Goal: Task Accomplishment & Management: Manage account settings

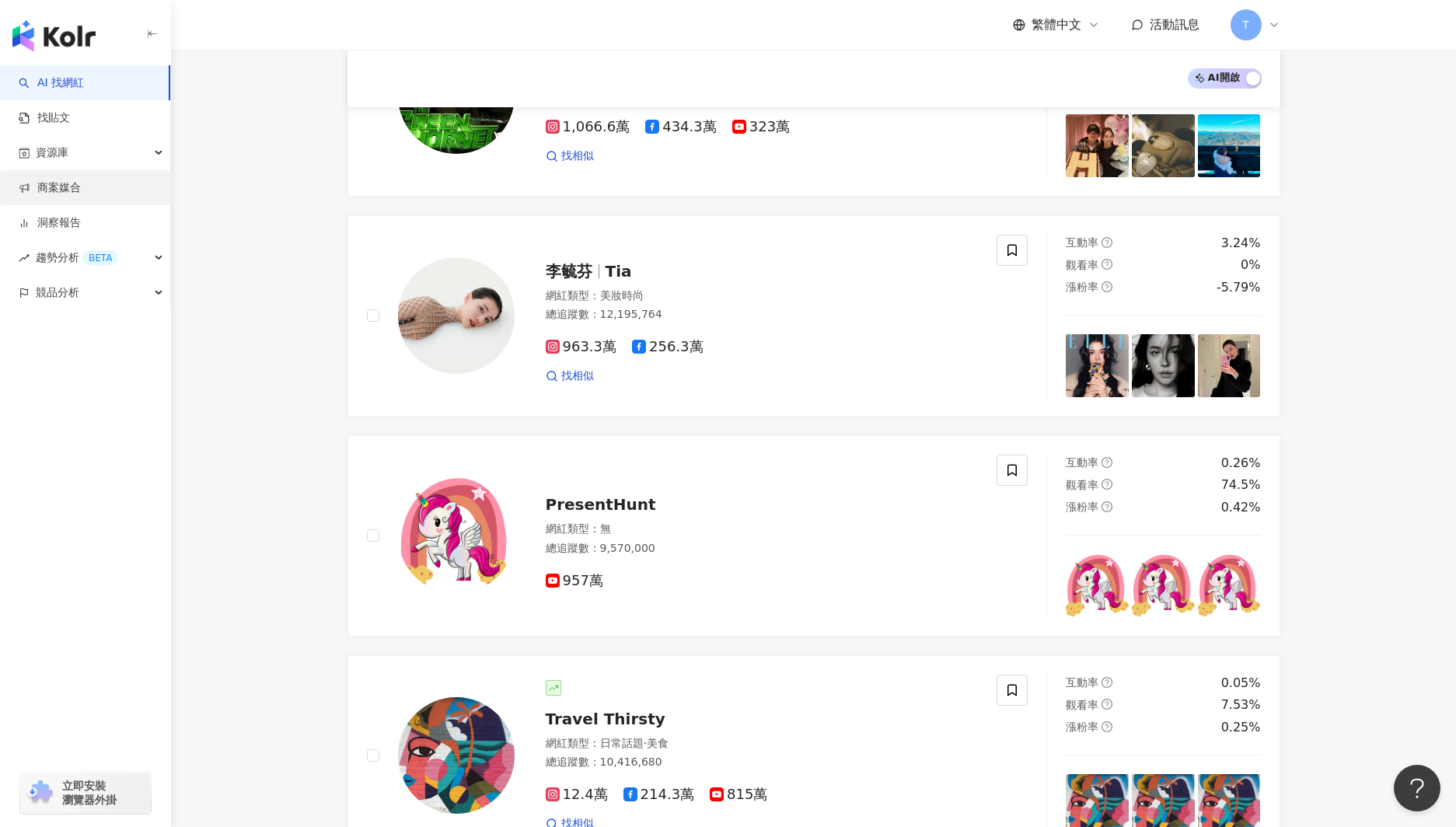
click at [72, 189] on link "商案媒合" at bounding box center [50, 188] width 62 height 16
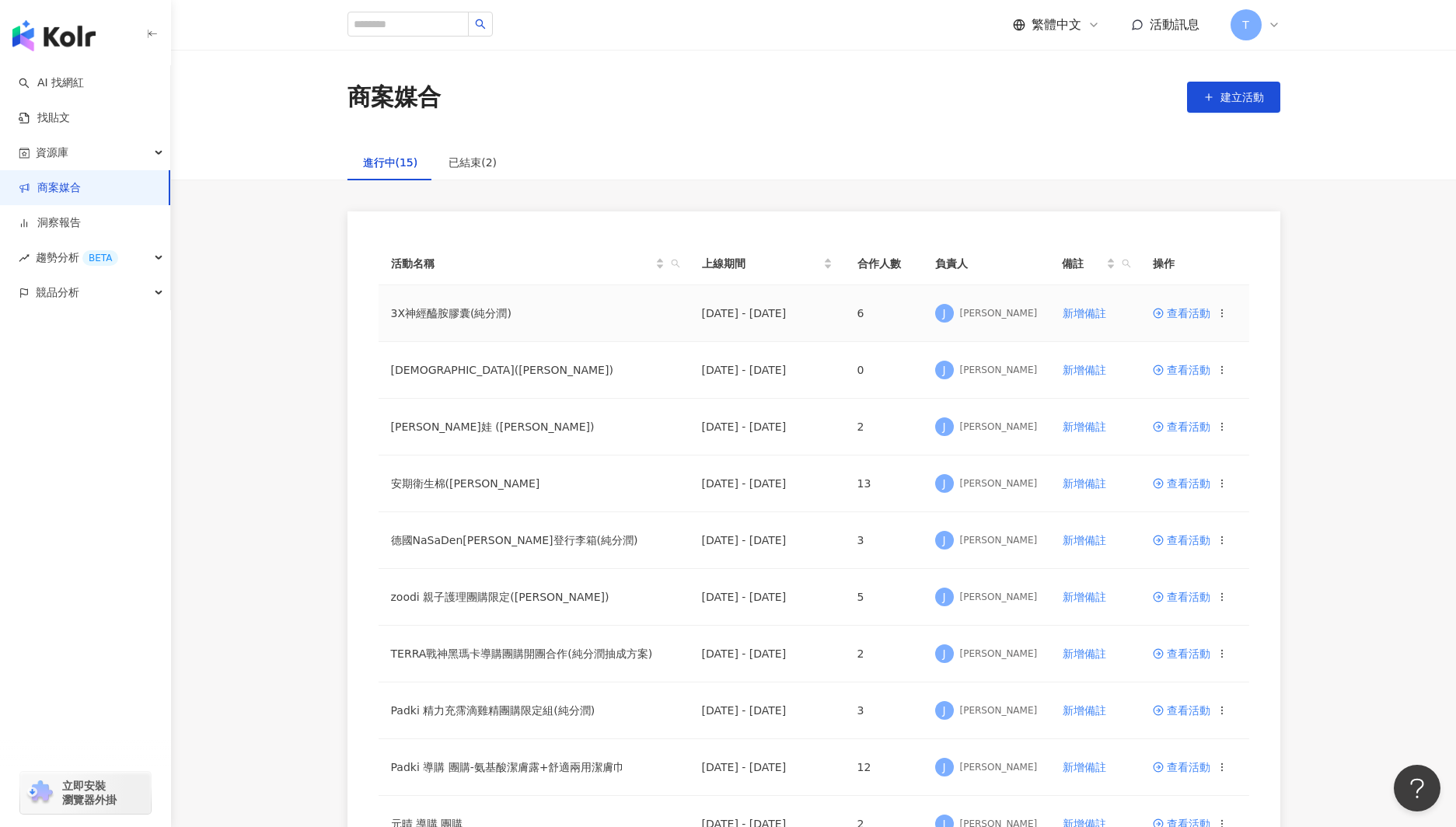
click at [1194, 318] on span "查看活動" at bounding box center [1181, 314] width 57 height 11
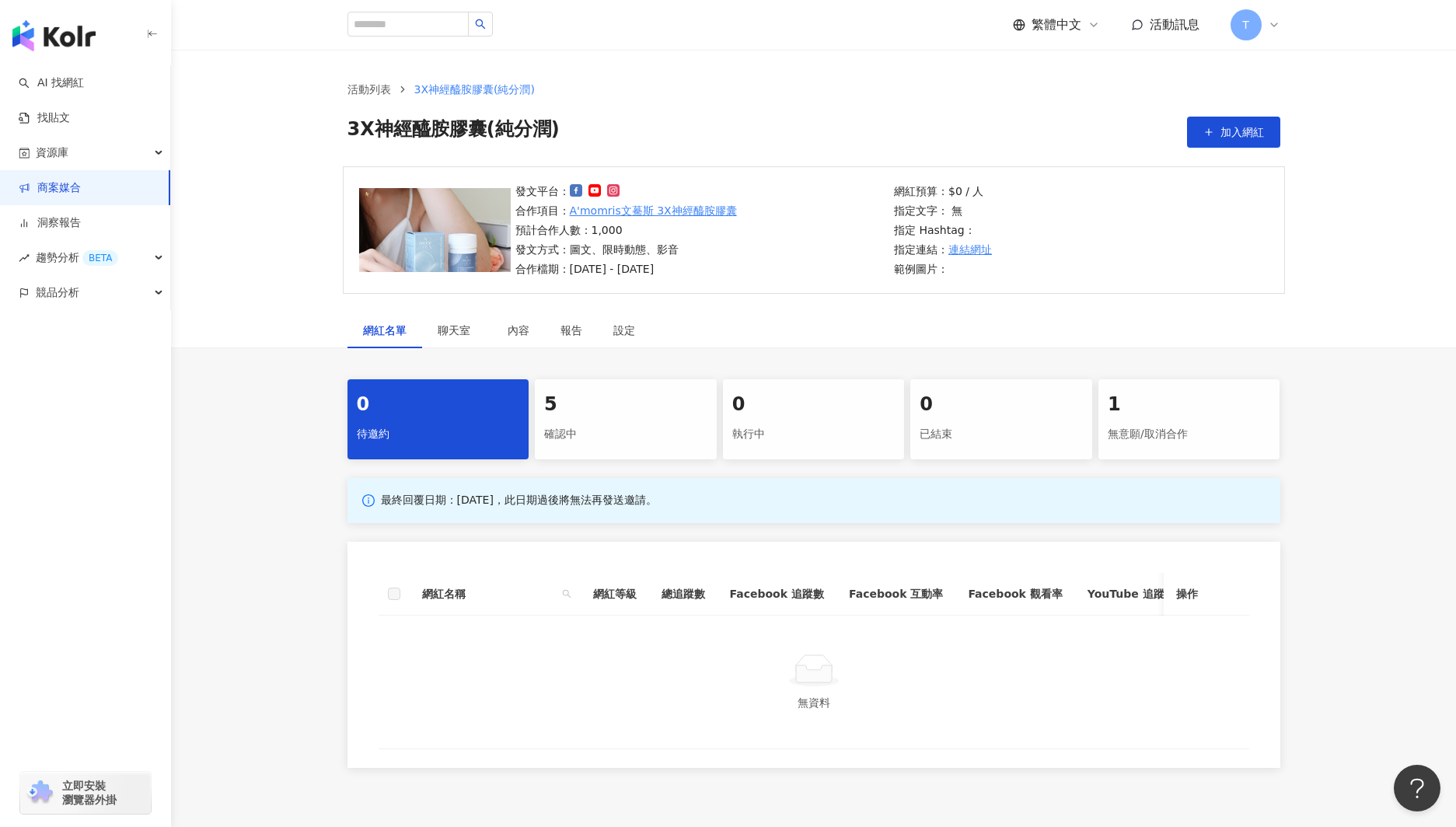
click at [559, 436] on div "確認中" at bounding box center [625, 435] width 163 height 27
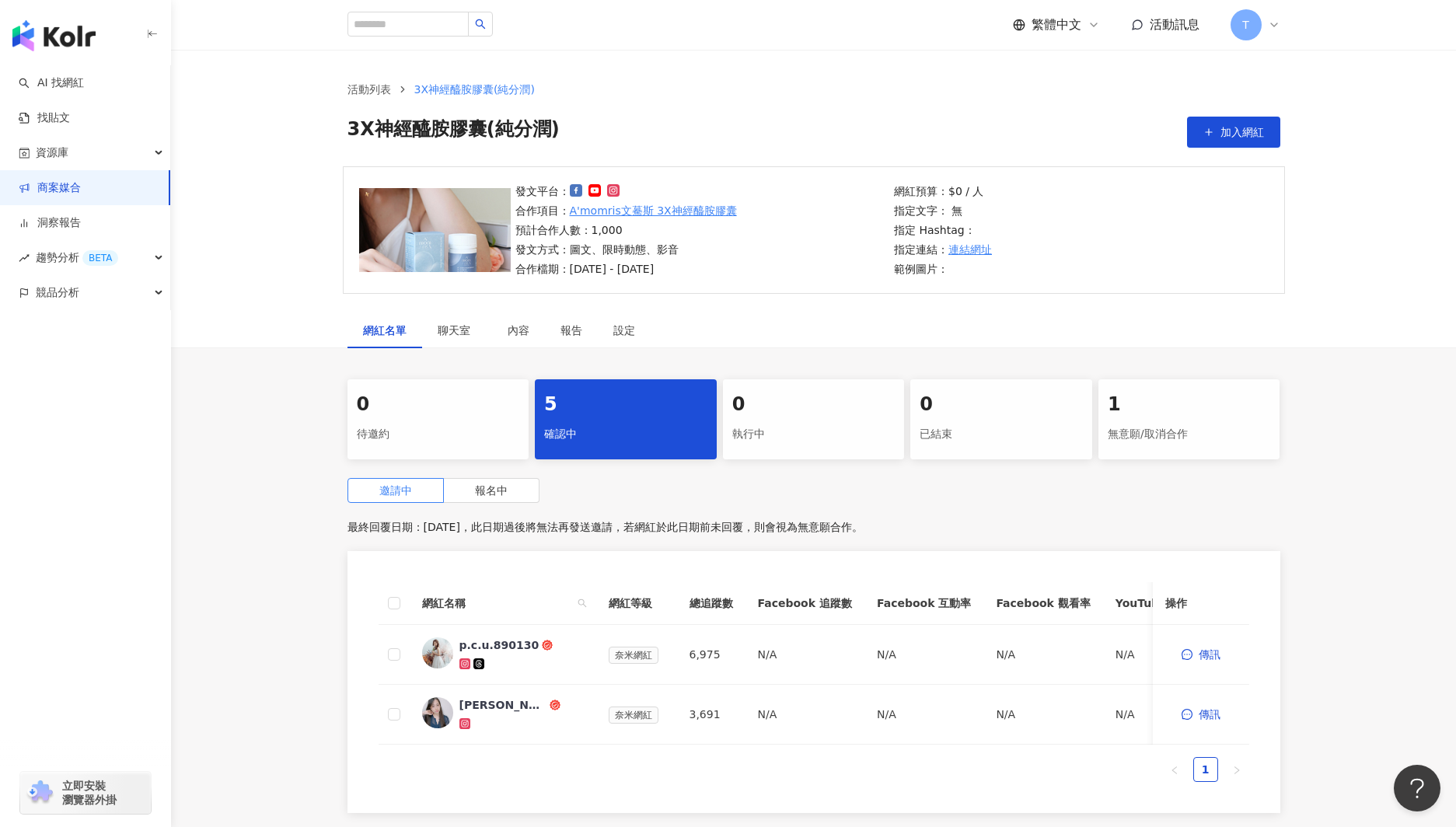
scroll to position [168, 0]
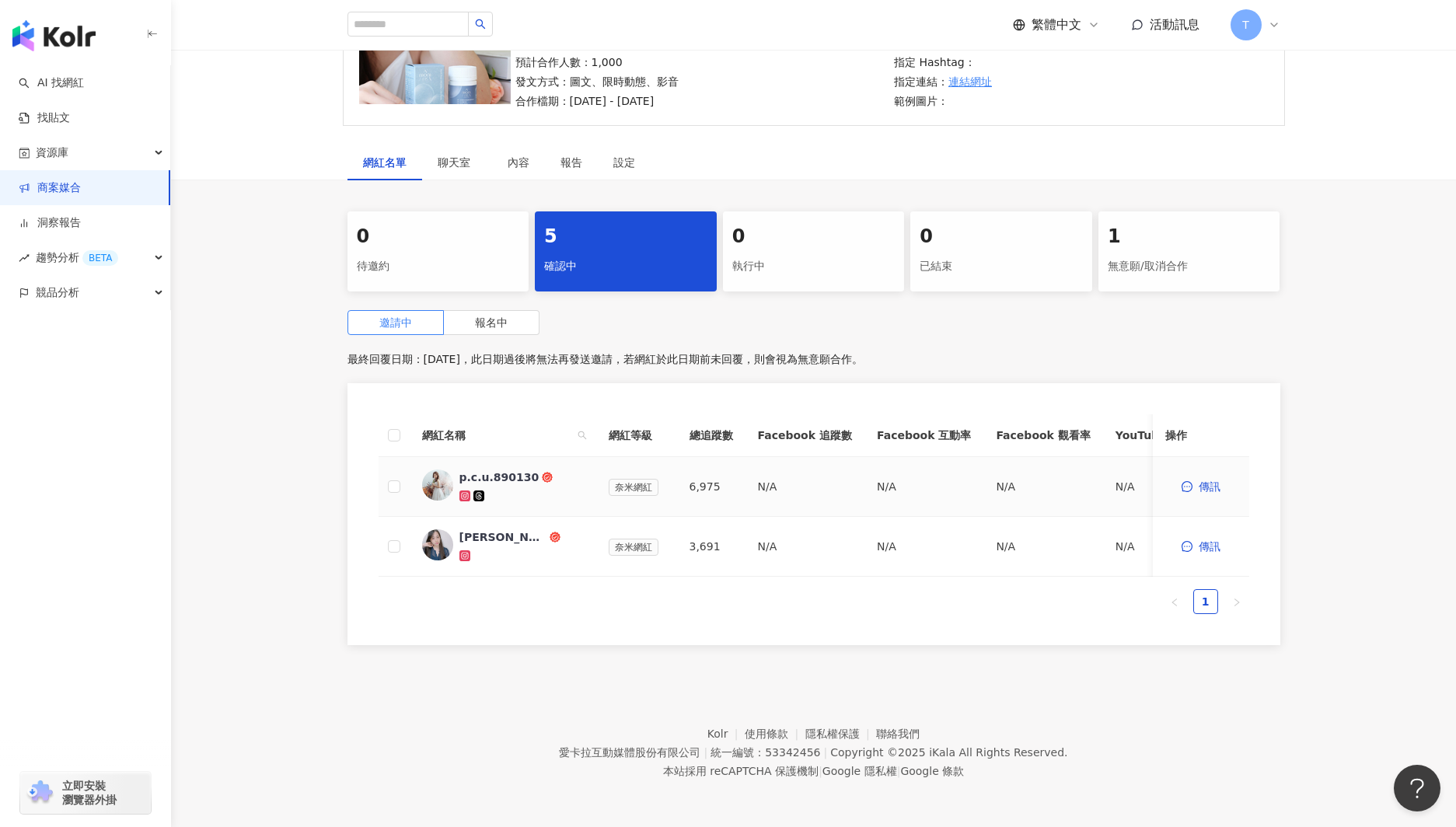
click at [487, 470] on div "p.c.u.890130" at bounding box center [500, 477] width 80 height 16
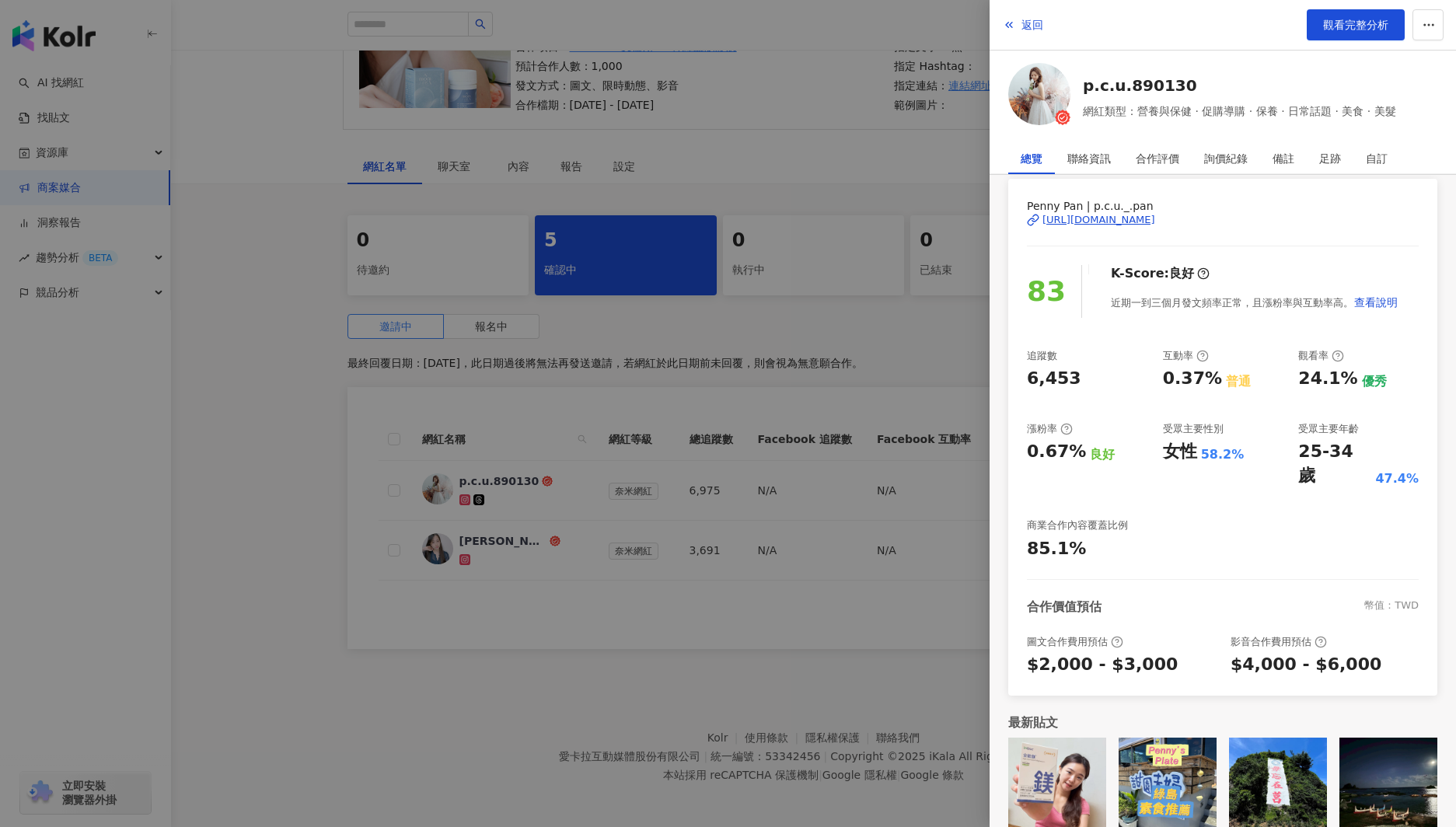
scroll to position [56, 0]
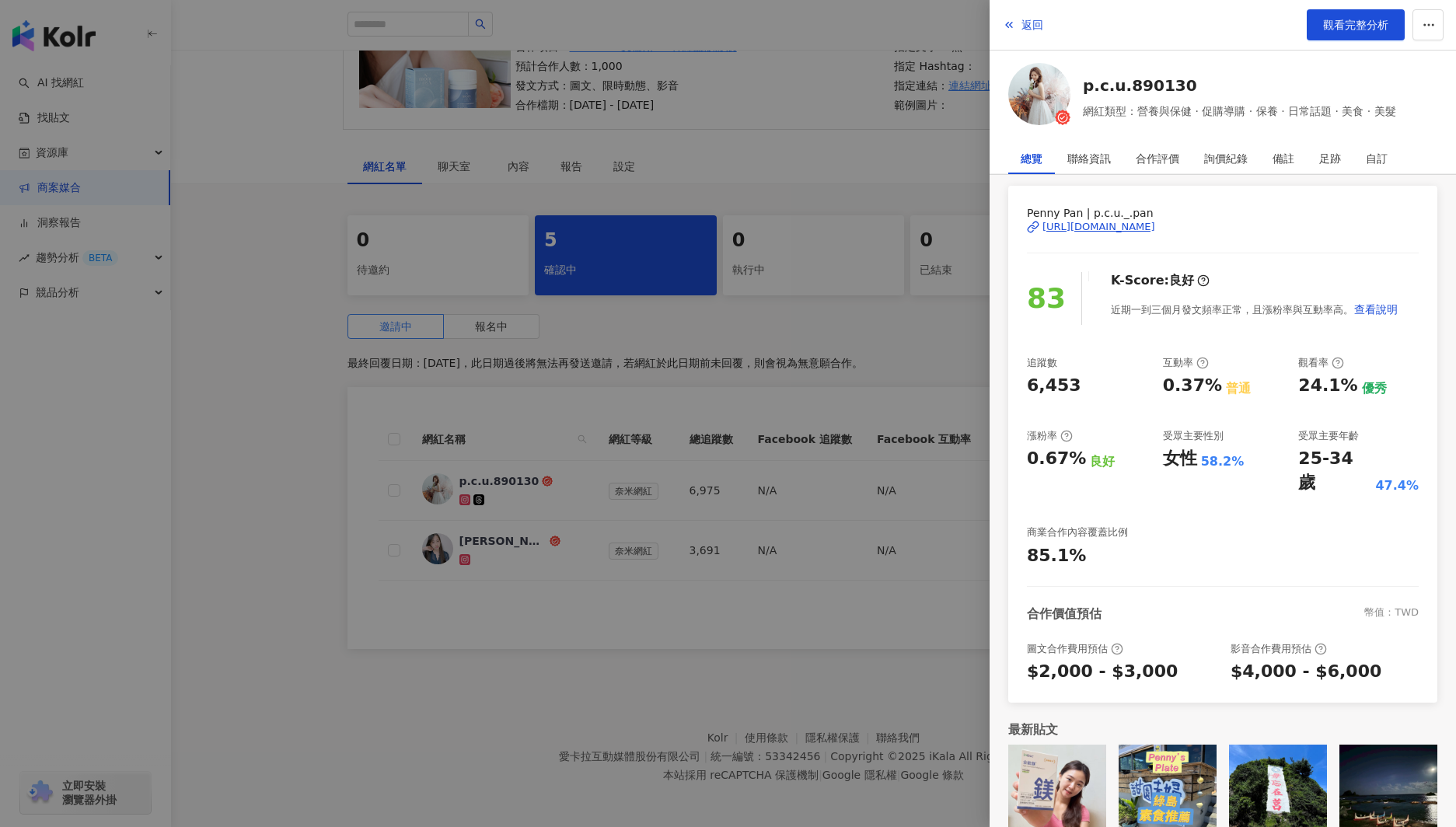
click at [1133, 215] on div "Penny Pan | p.c.u._.pan [URL][DOMAIN_NAME]" at bounding box center [1223, 238] width 392 height 68
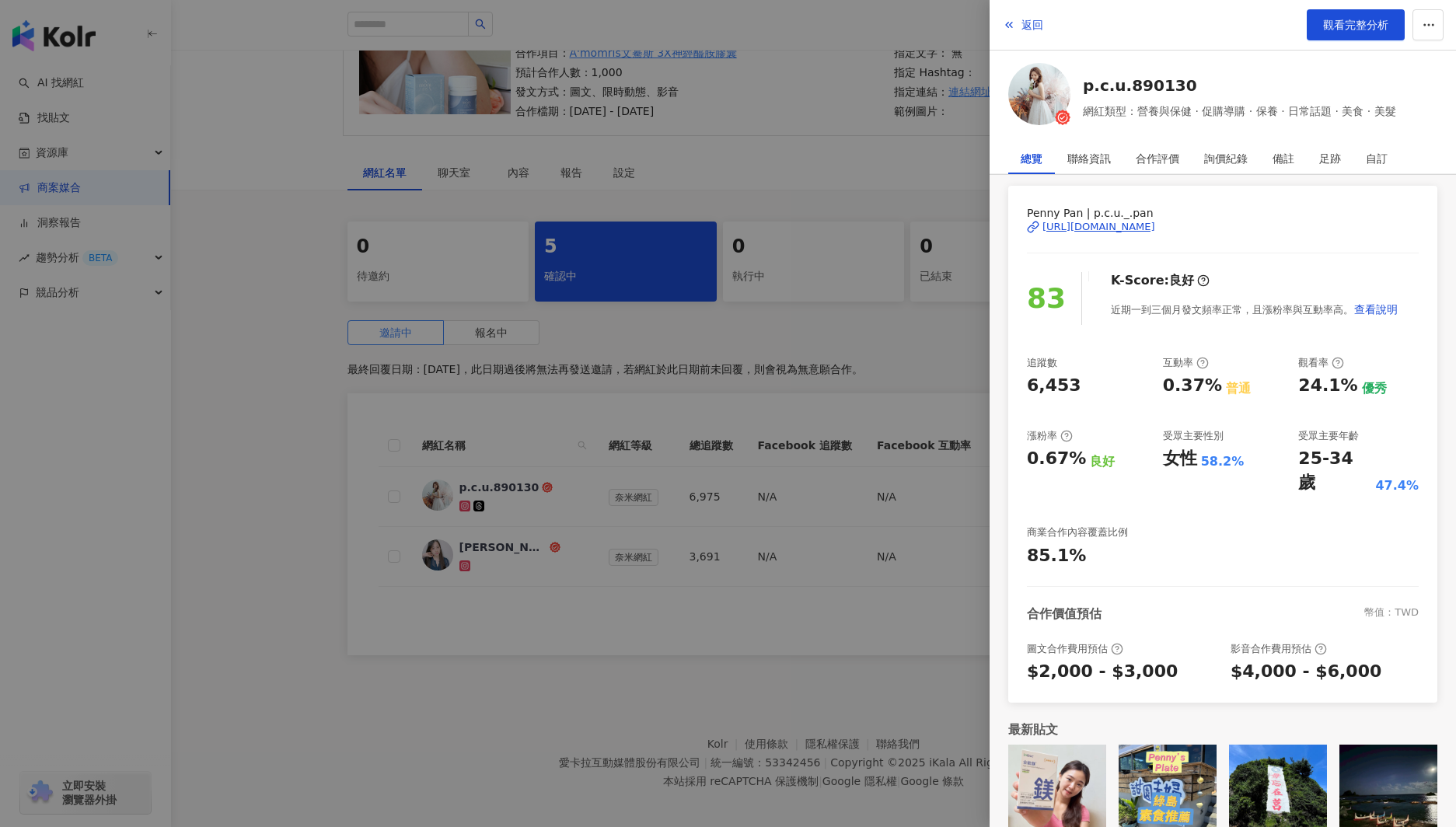
click at [1115, 222] on div "[URL][DOMAIN_NAME]" at bounding box center [1098, 227] width 112 height 14
drag, startPoint x: 849, startPoint y: 359, endPoint x: 813, endPoint y: 313, distance: 58.4
click at [849, 358] on div at bounding box center [728, 414] width 1456 height 827
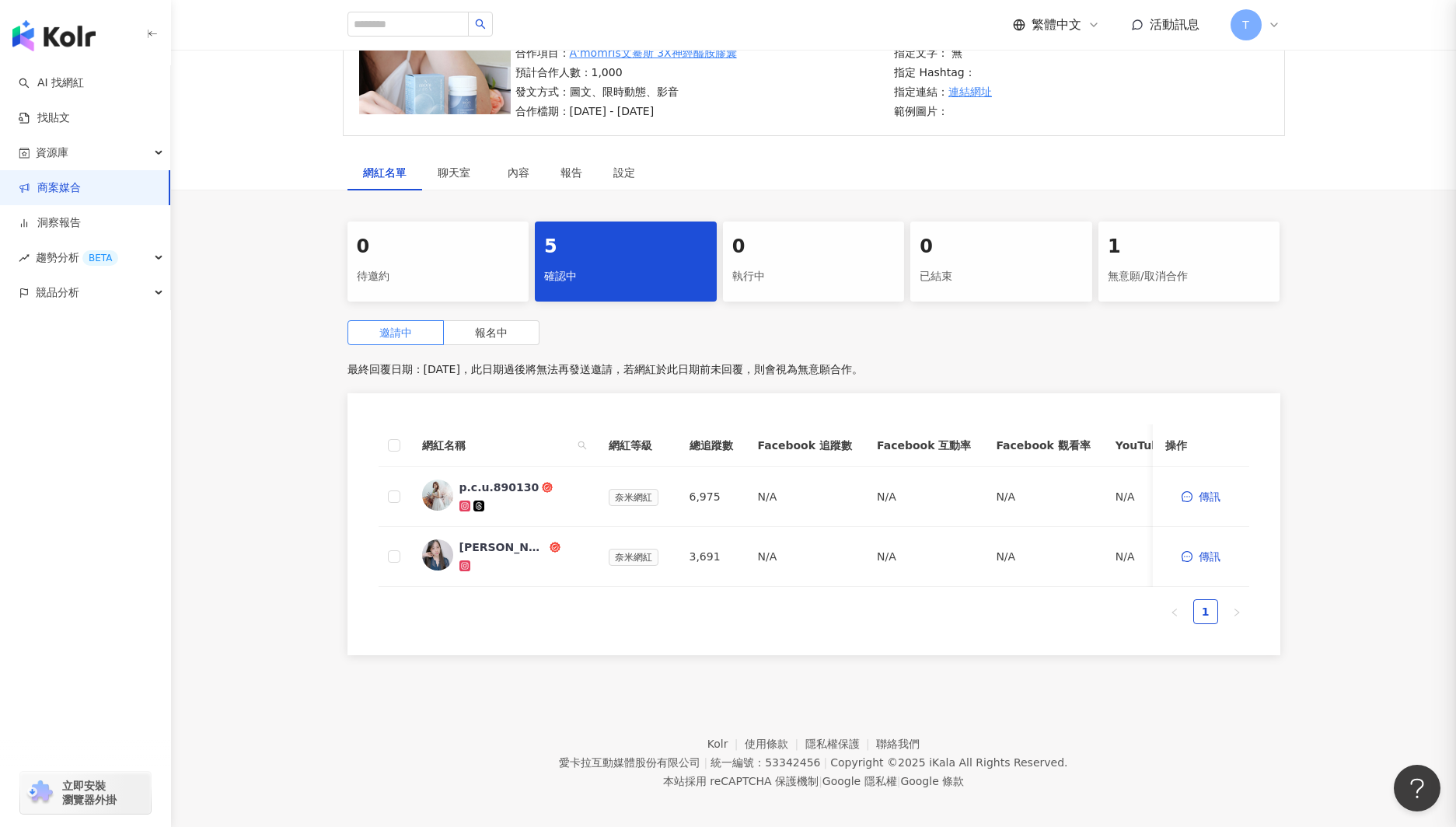
click at [745, 91] on div "發文平台： 合作項目： A'momris文驀斯 3X神經醯胺膠囊 預計合作人數：1,000 發文方式：圖文、限時動態、影音 合作檔期：[DATE] - [DA…" at bounding box center [700, 72] width 380 height 95
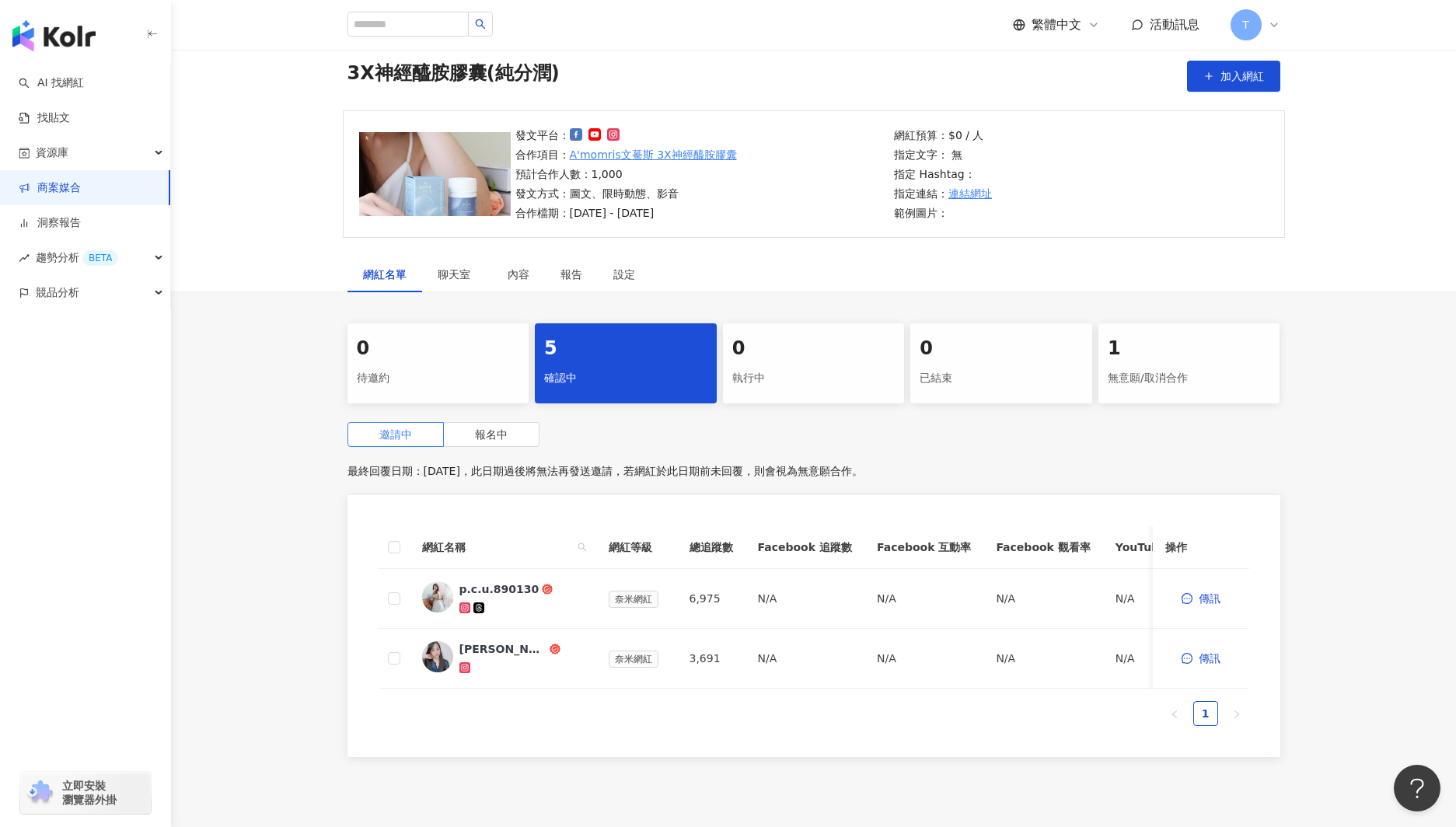
scroll to position [0, 0]
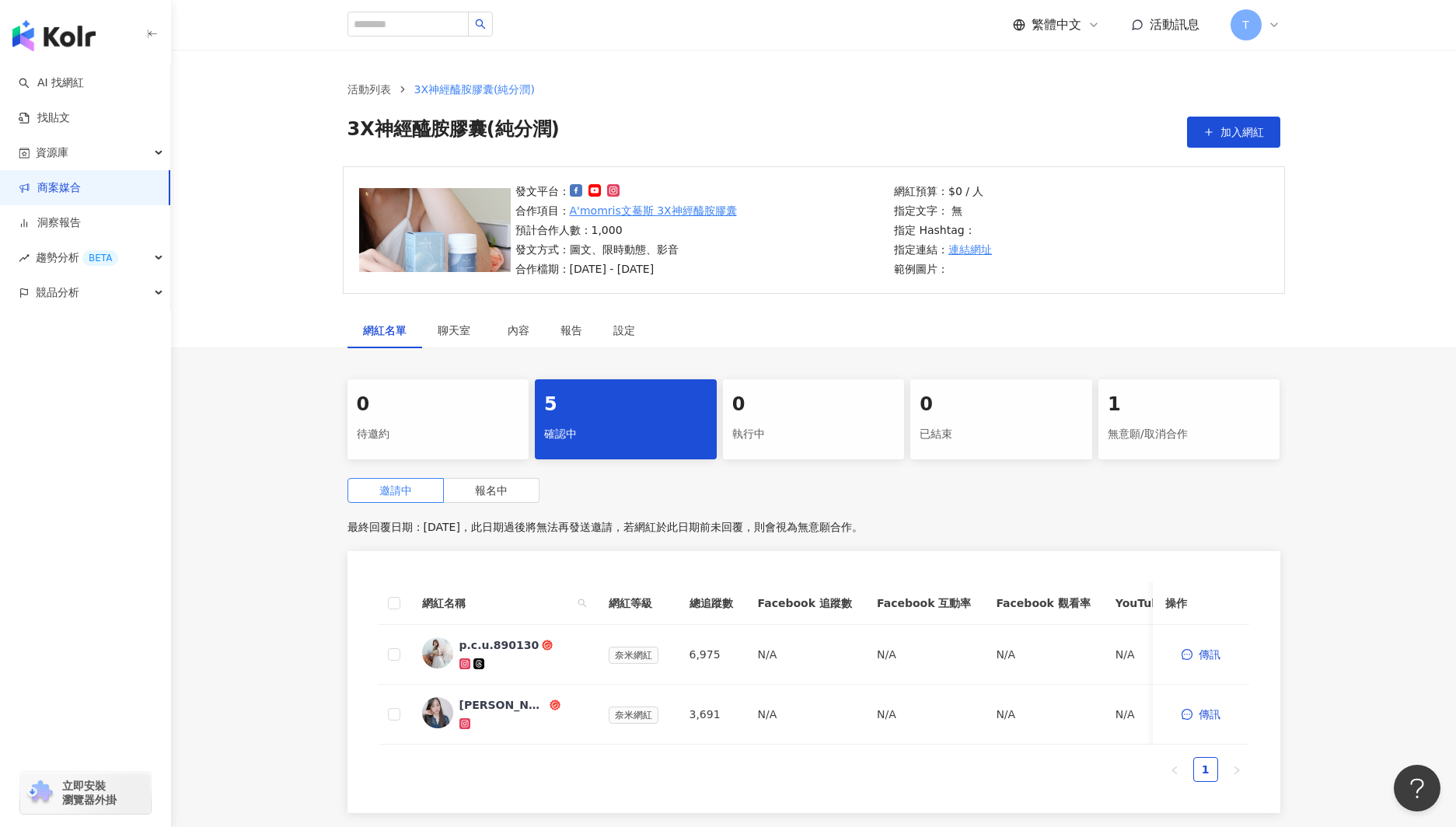
drag, startPoint x: 746, startPoint y: 212, endPoint x: 723, endPoint y: 233, distance: 31.1
click at [650, 214] on div "發文平台： 合作項目： A'momris文驀斯 3X神經醯胺膠囊 預計合作人數：1,000 發文方式：圖文、限時動態、影音 合作檔期：[DATE] - [DA…" at bounding box center [700, 230] width 380 height 95
copy div "3X神經醯胺膠囊 預計合作人數：1,000 發文方式：圖文、限時動態、影音 合作檔期：[DATE] - [DATE]"
click at [497, 704] on div "[PERSON_NAME]女孩愛分享" at bounding box center [503, 705] width 87 height 16
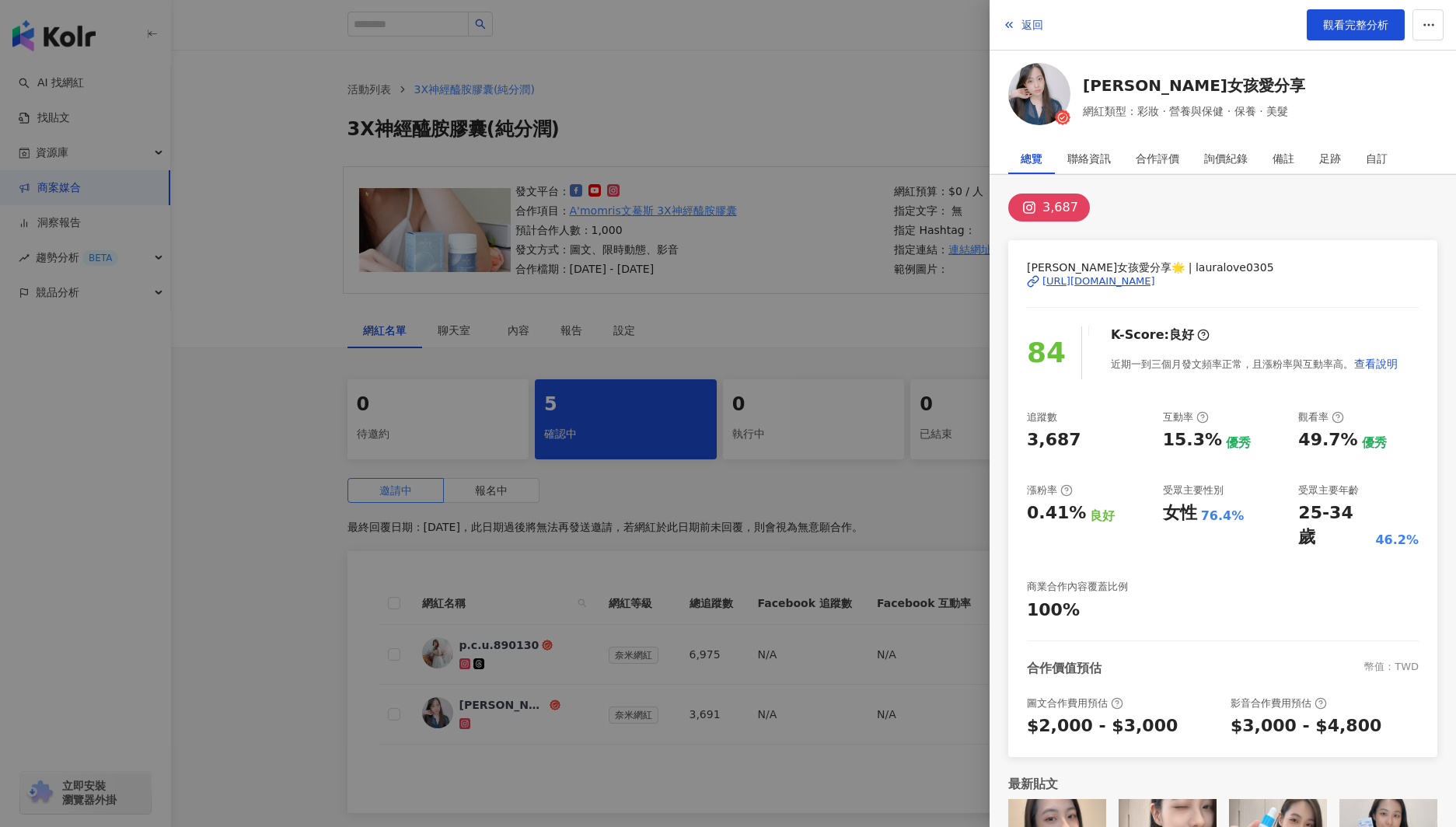
click at [1108, 286] on div "[URL][DOMAIN_NAME]" at bounding box center [1098, 281] width 112 height 14
drag, startPoint x: 717, startPoint y: 575, endPoint x: 718, endPoint y: 584, distance: 9.1
click at [718, 572] on div at bounding box center [728, 414] width 1456 height 827
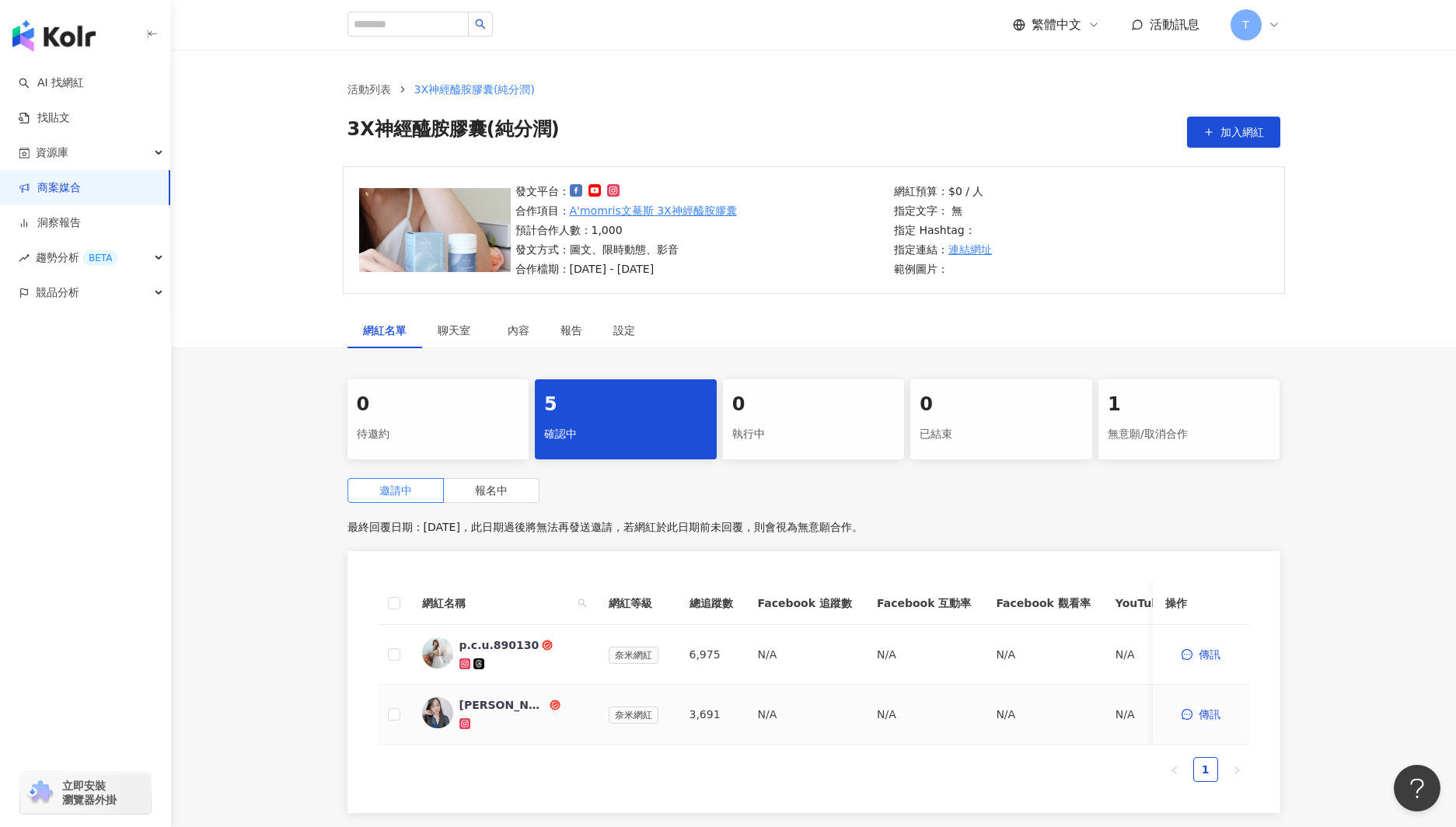
click at [401, 716] on td at bounding box center [394, 715] width 31 height 60
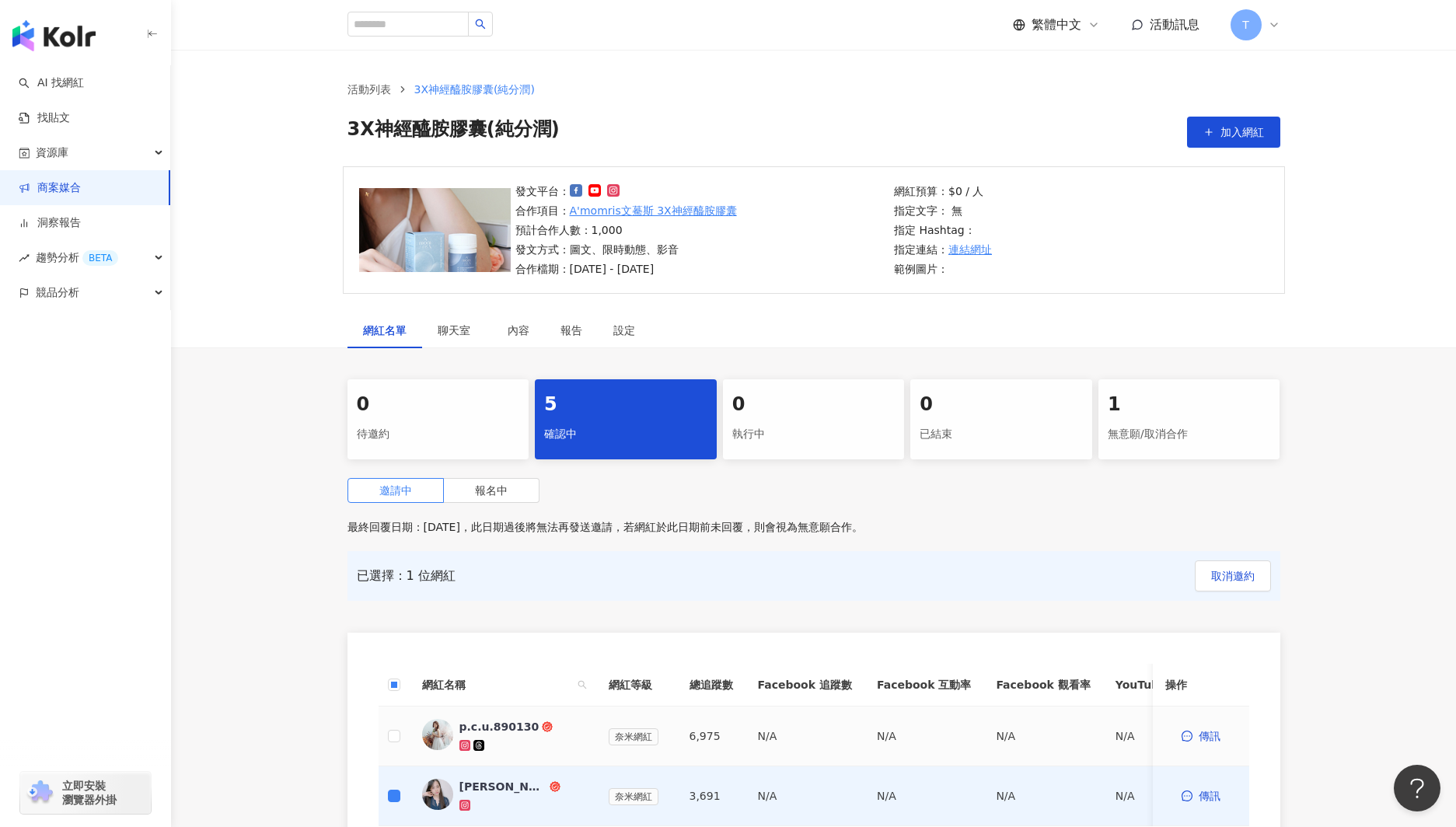
scroll to position [250, 0]
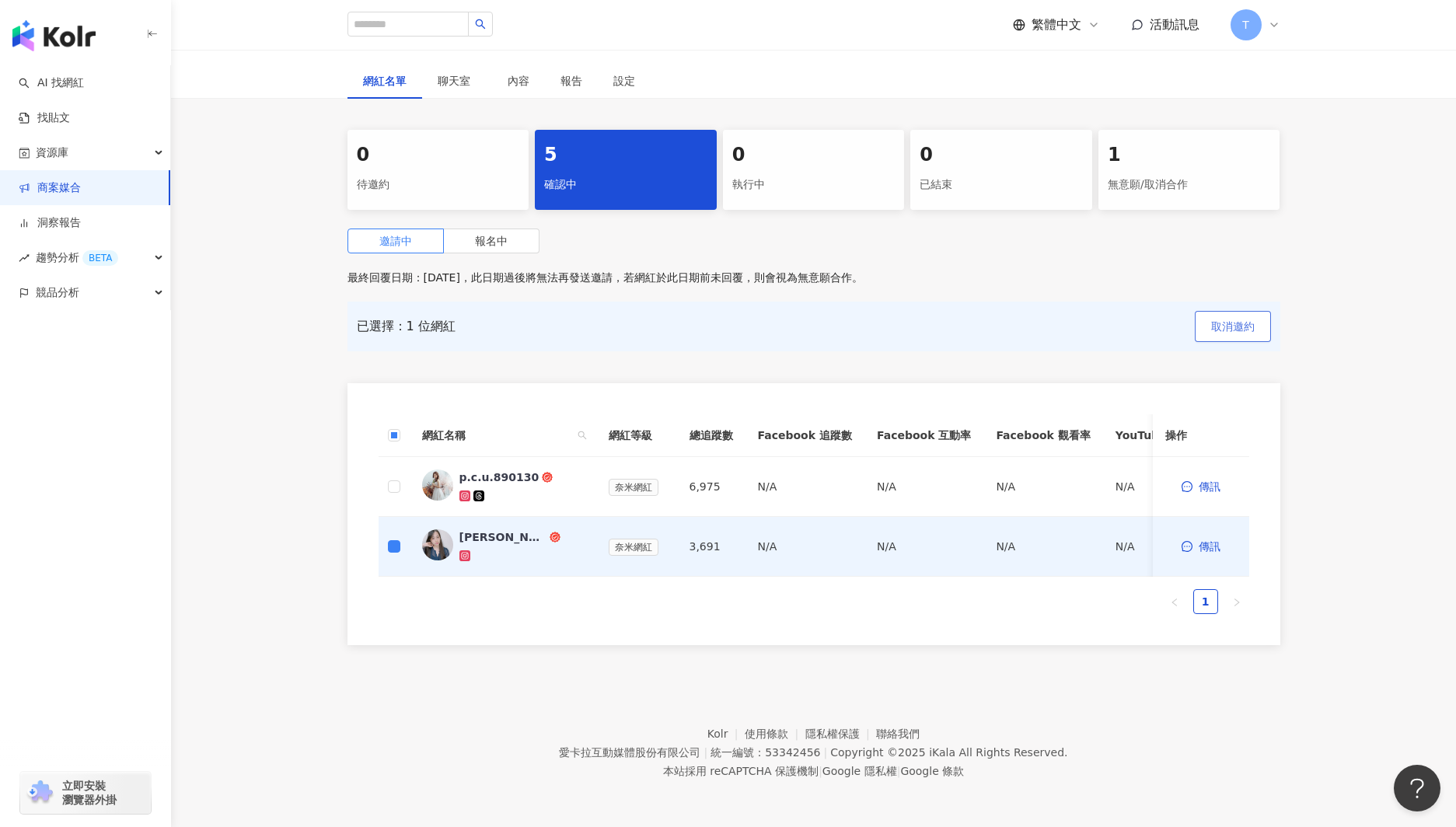
click at [1216, 323] on span "取消邀約" at bounding box center [1232, 327] width 43 height 13
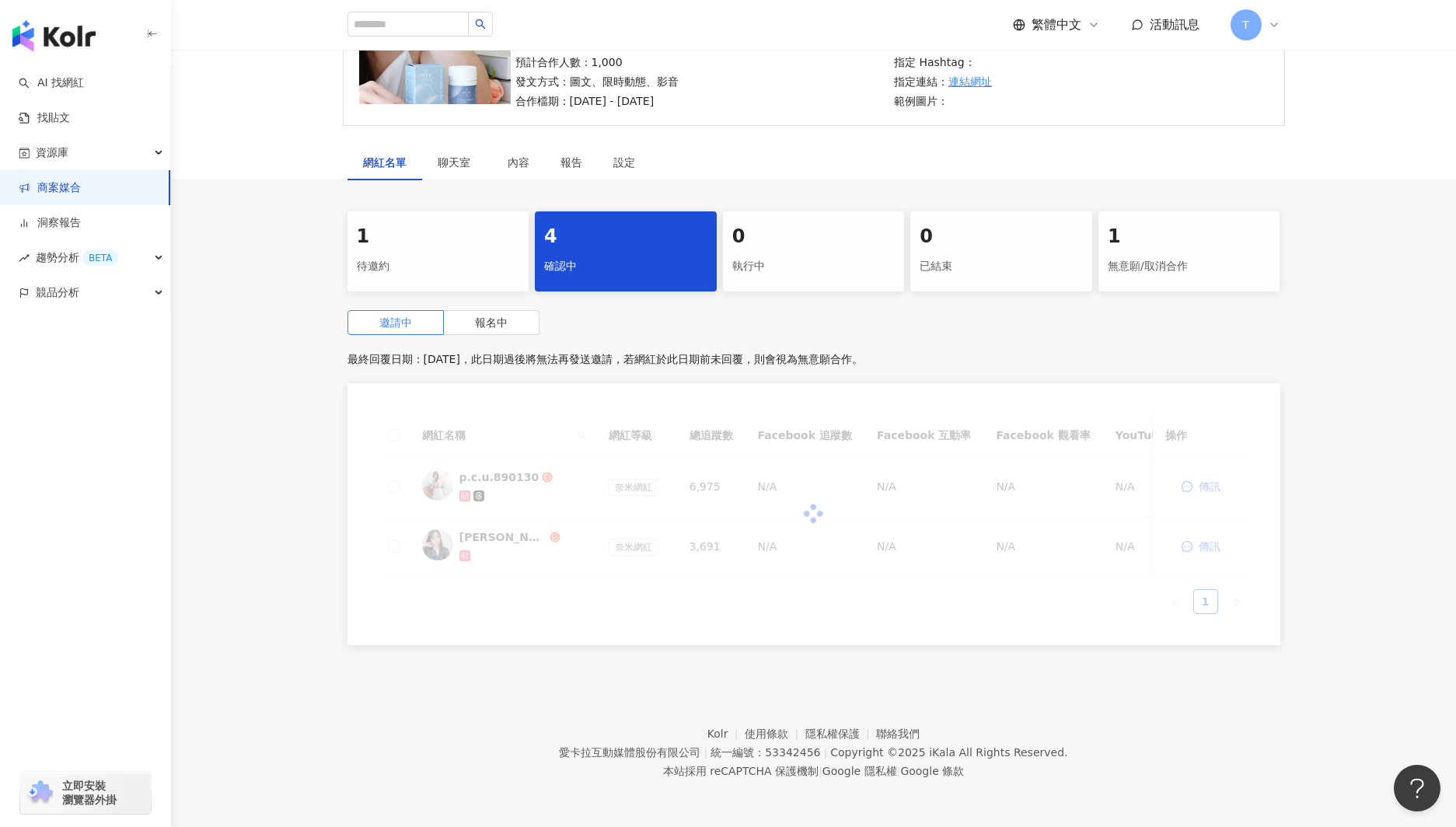
scroll to position [108, 0]
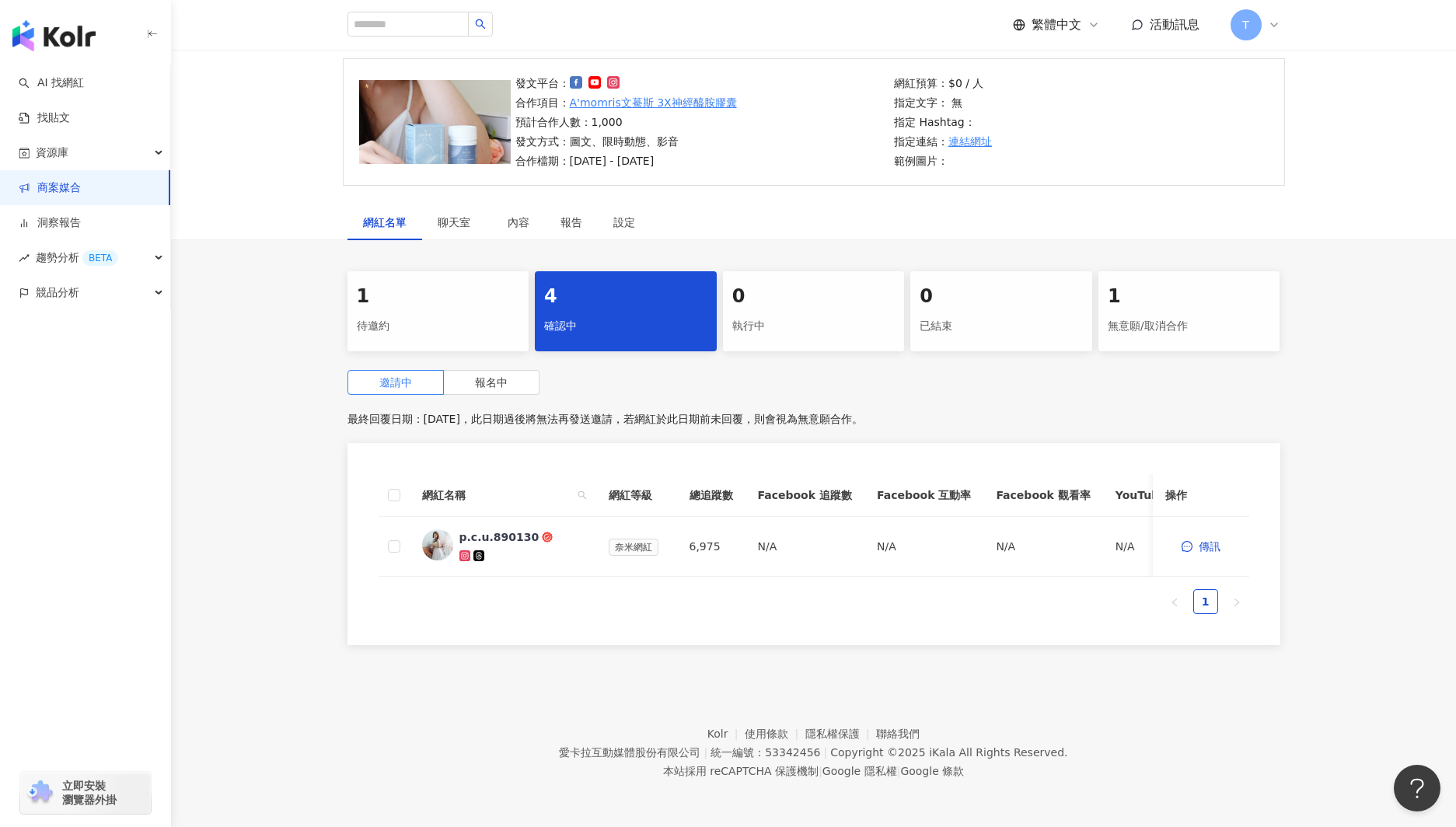
click at [463, 317] on div "待邀約" at bounding box center [438, 327] width 163 height 27
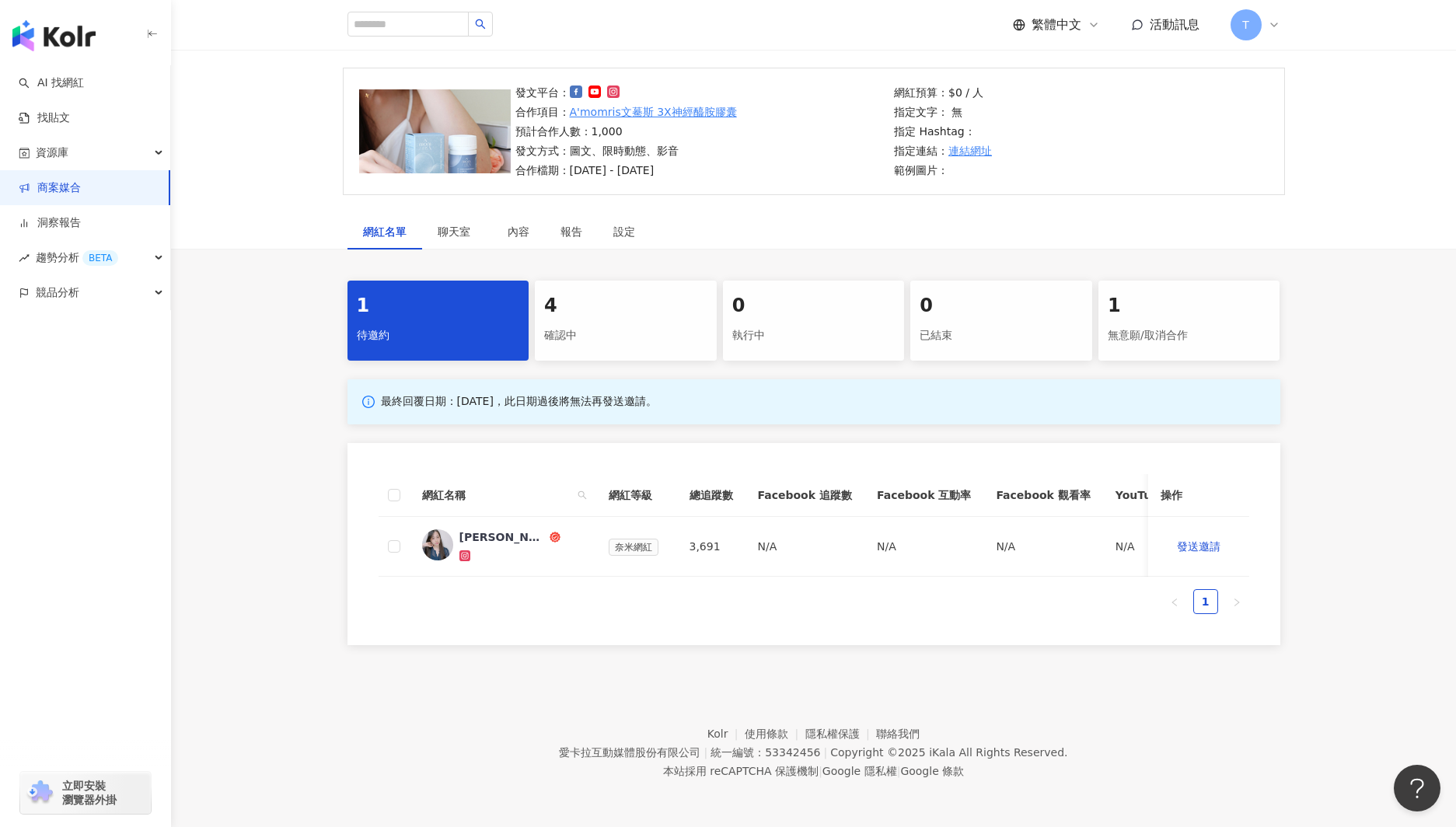
scroll to position [99, 0]
click at [406, 494] on th at bounding box center [394, 495] width 31 height 42
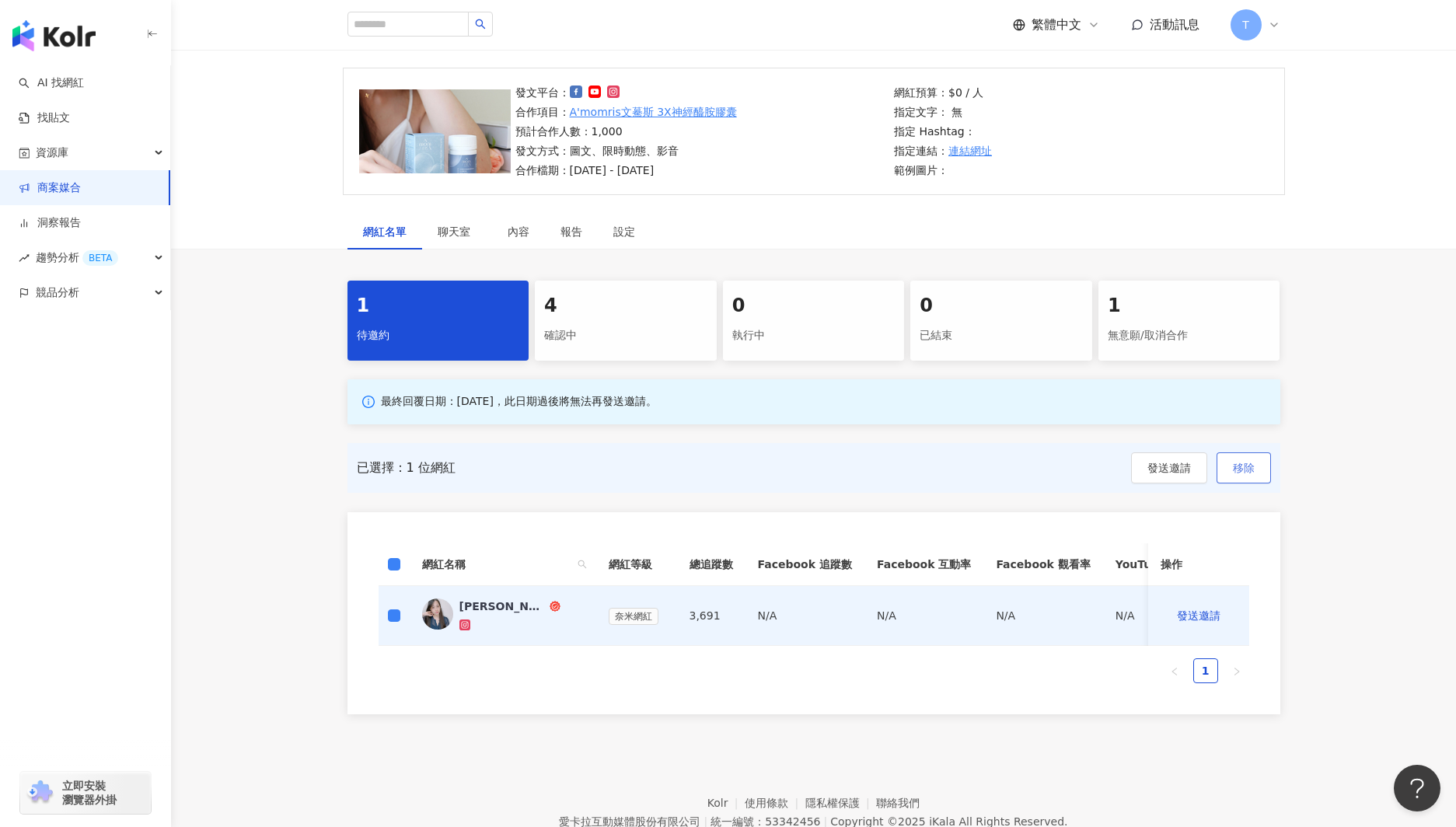
click at [1255, 471] on button "移除" at bounding box center [1243, 469] width 54 height 31
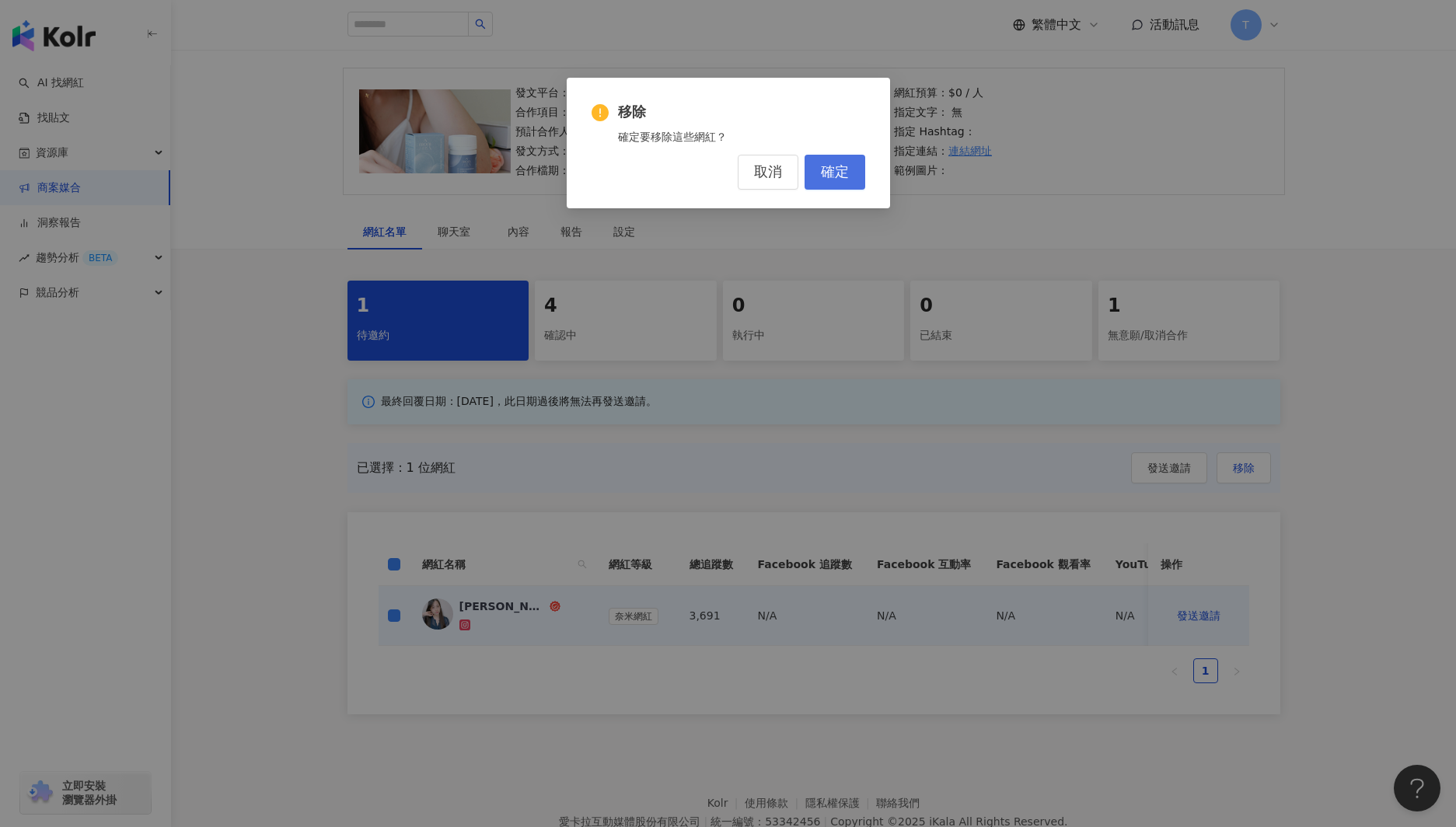
click at [845, 169] on span "確定" at bounding box center [835, 173] width 28 height 17
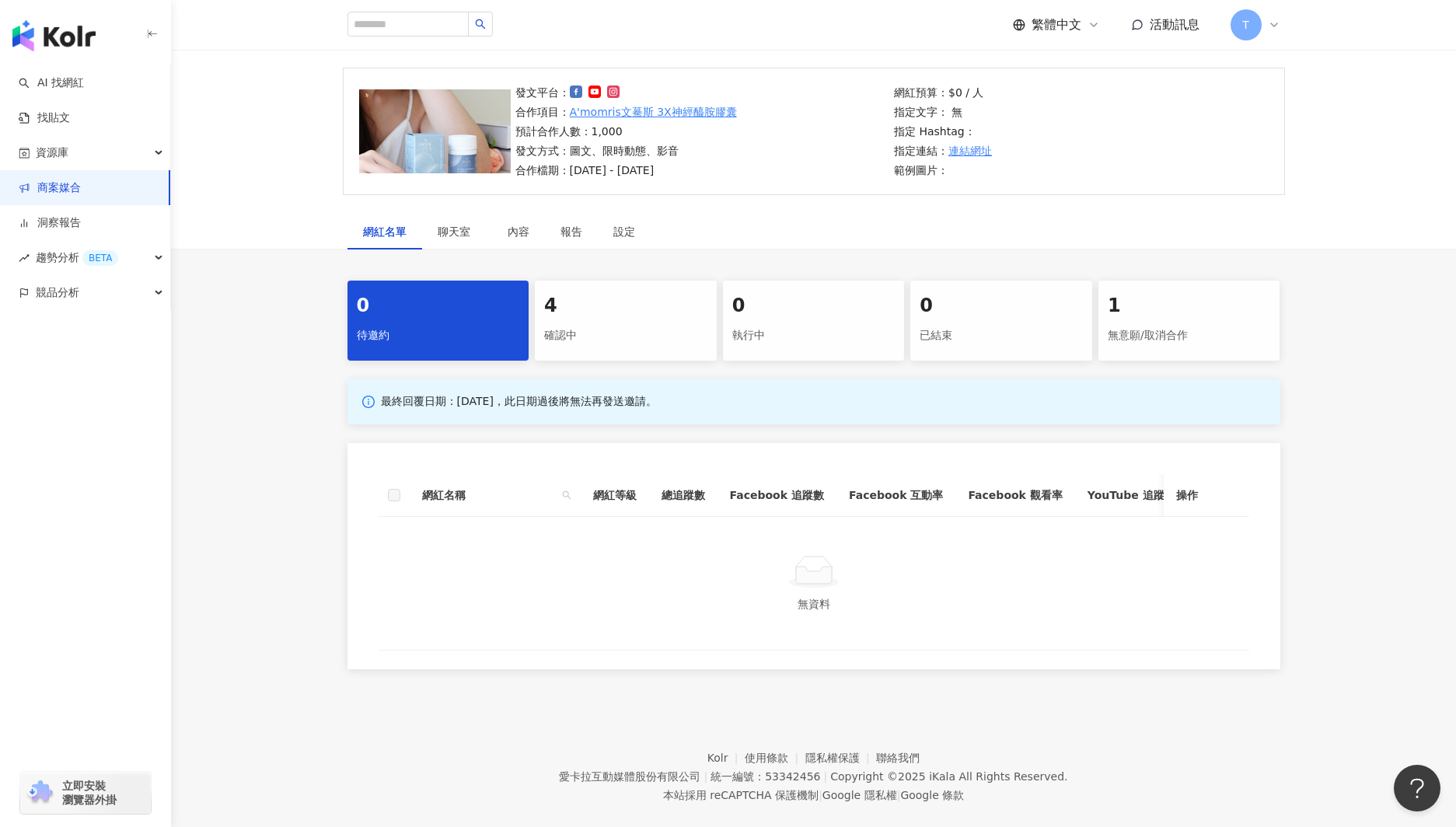
click at [72, 188] on link "商案媒合" at bounding box center [50, 188] width 62 height 16
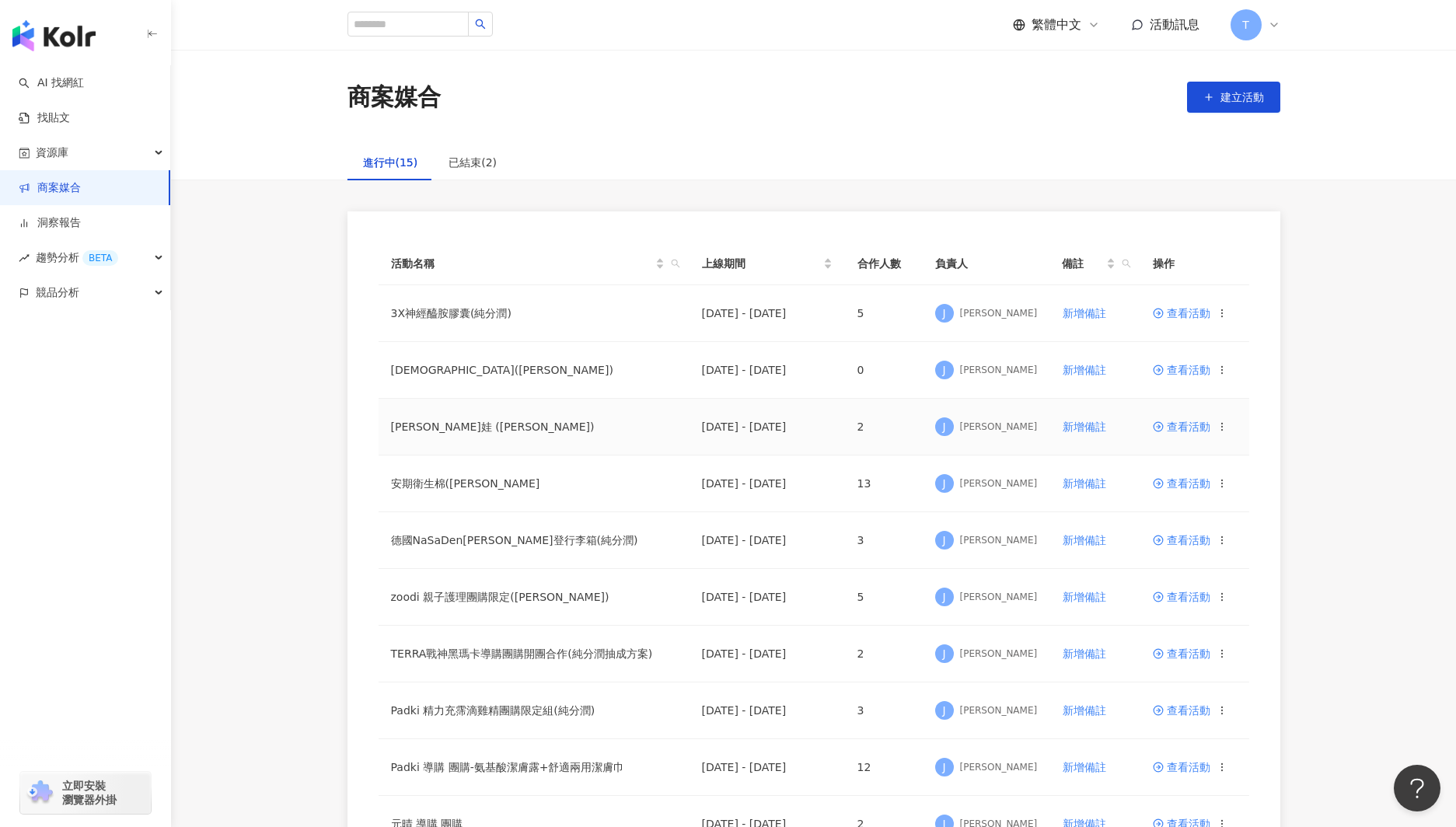
scroll to position [49, 0]
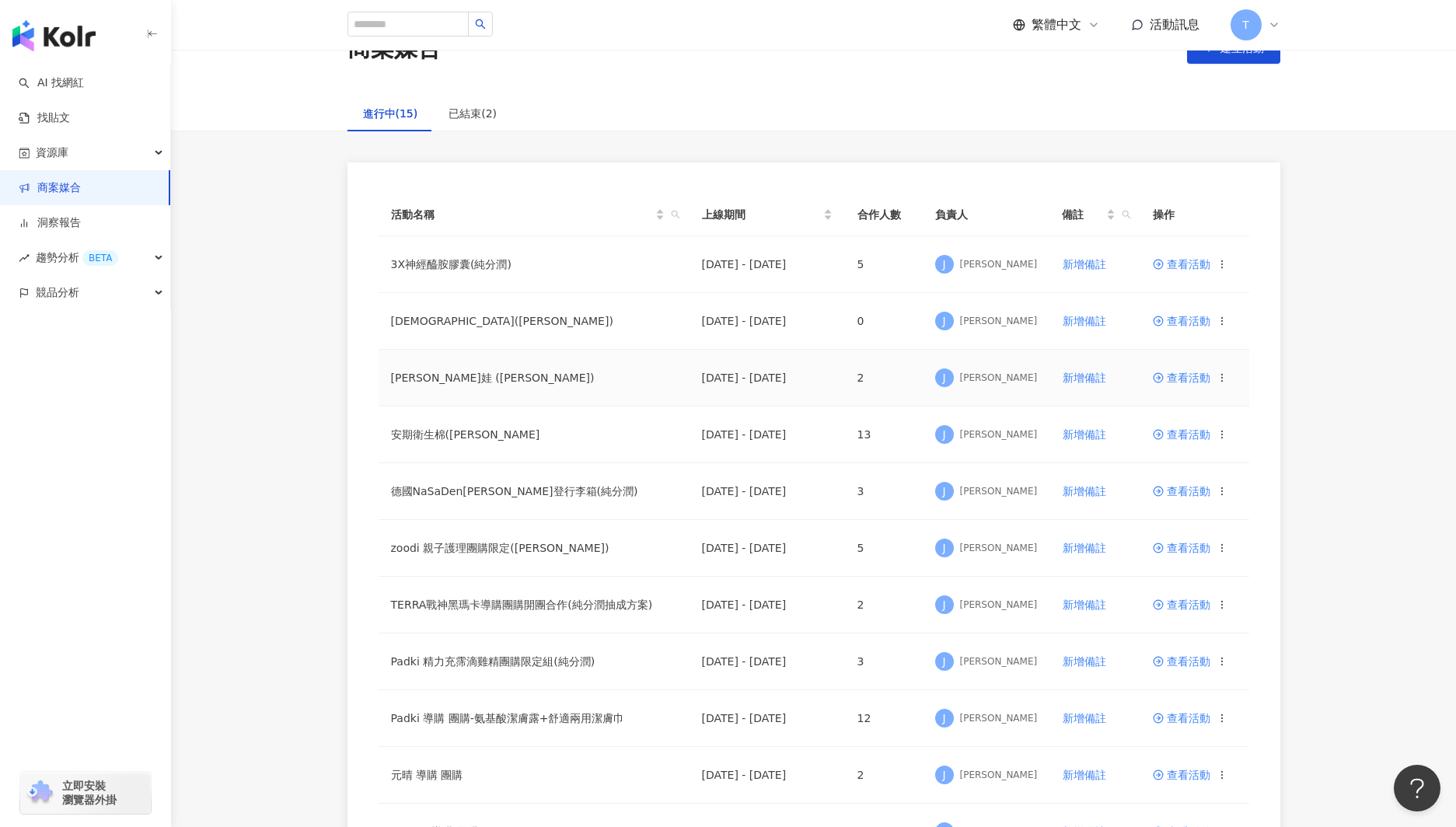
click at [1189, 381] on span "查看活動" at bounding box center [1181, 378] width 57 height 11
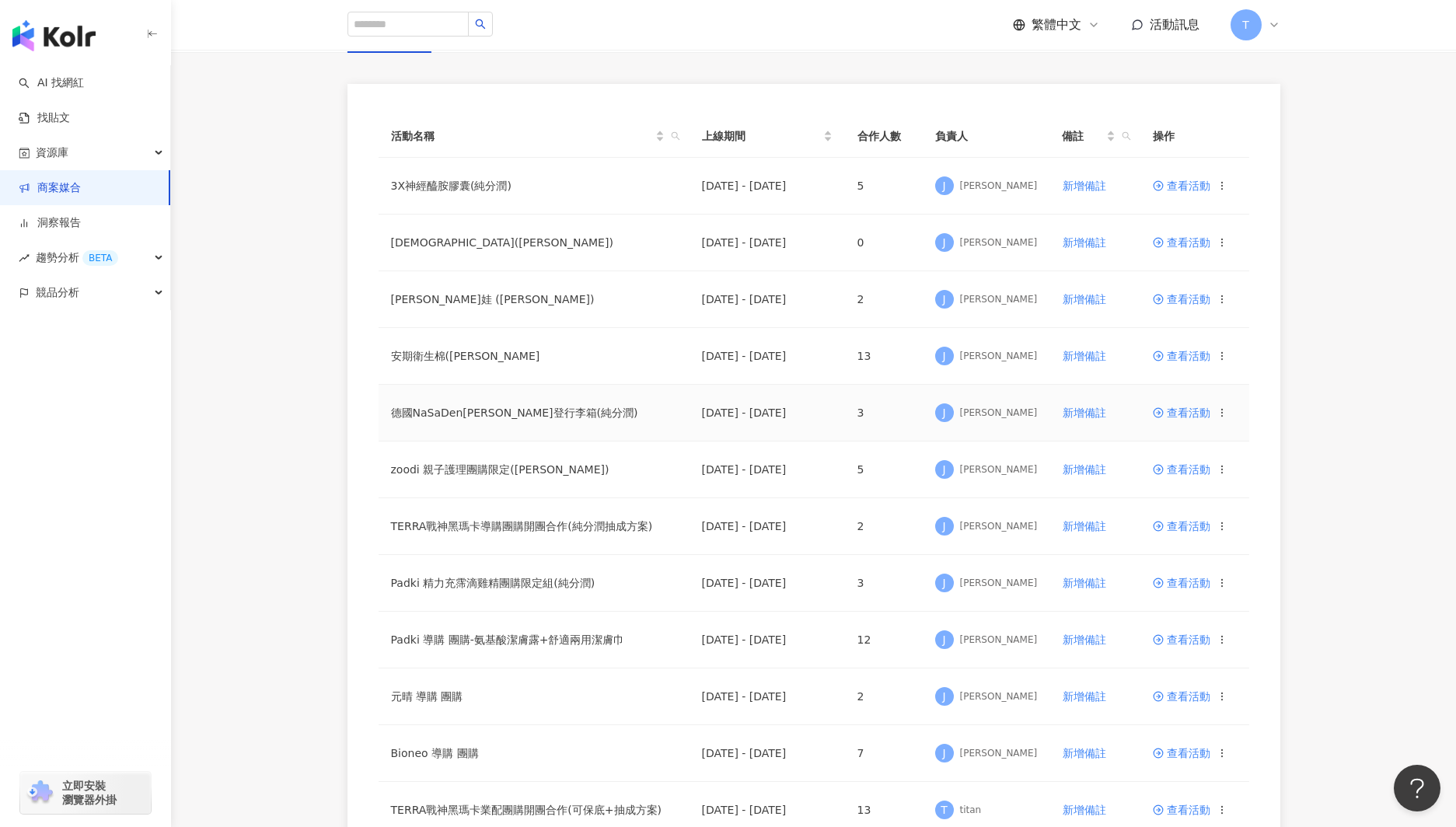
scroll to position [131, 0]
